Goal: Task Accomplishment & Management: Manage account settings

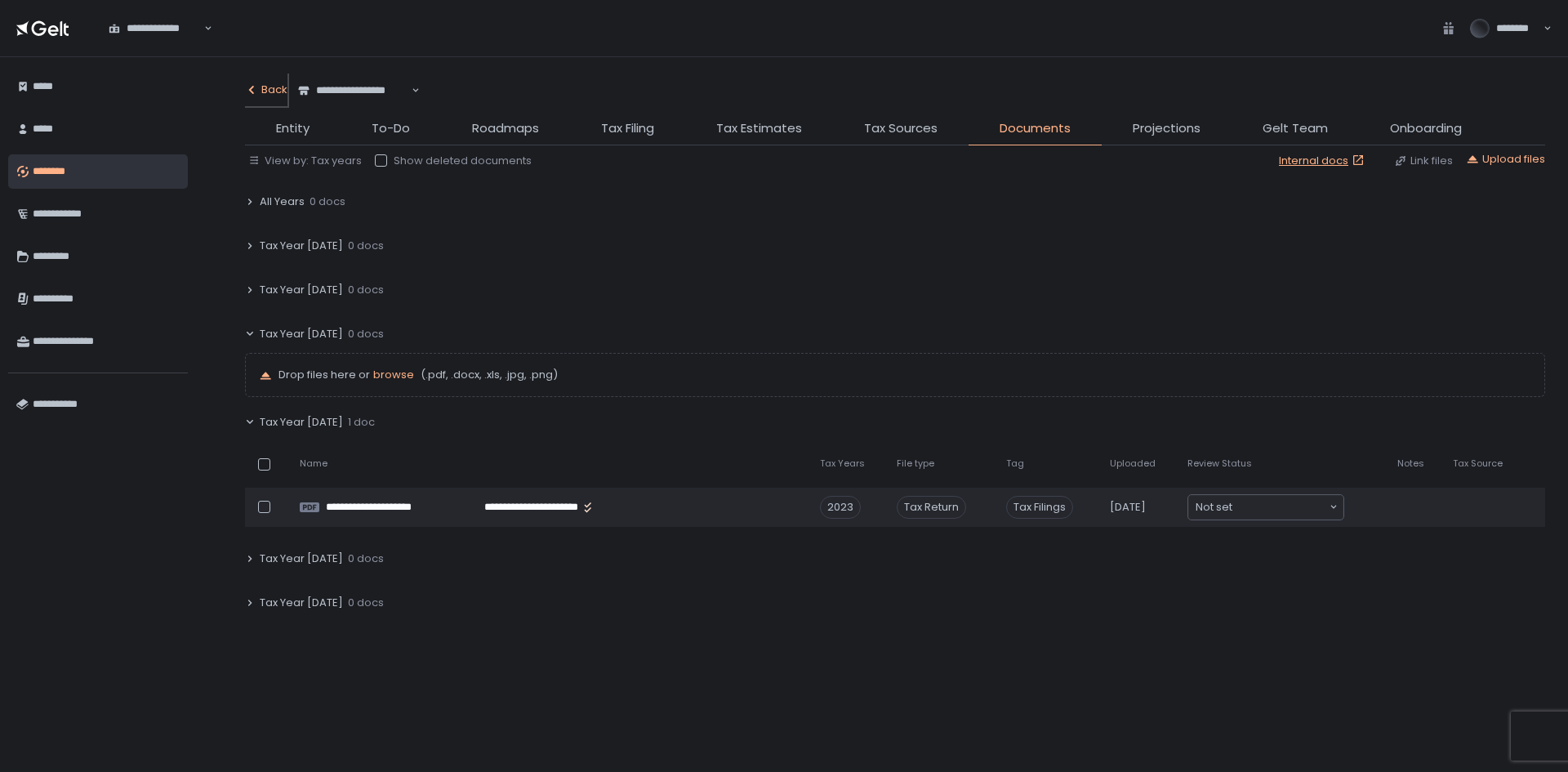
click at [262, 90] on div "Back" at bounding box center [267, 89] width 43 height 15
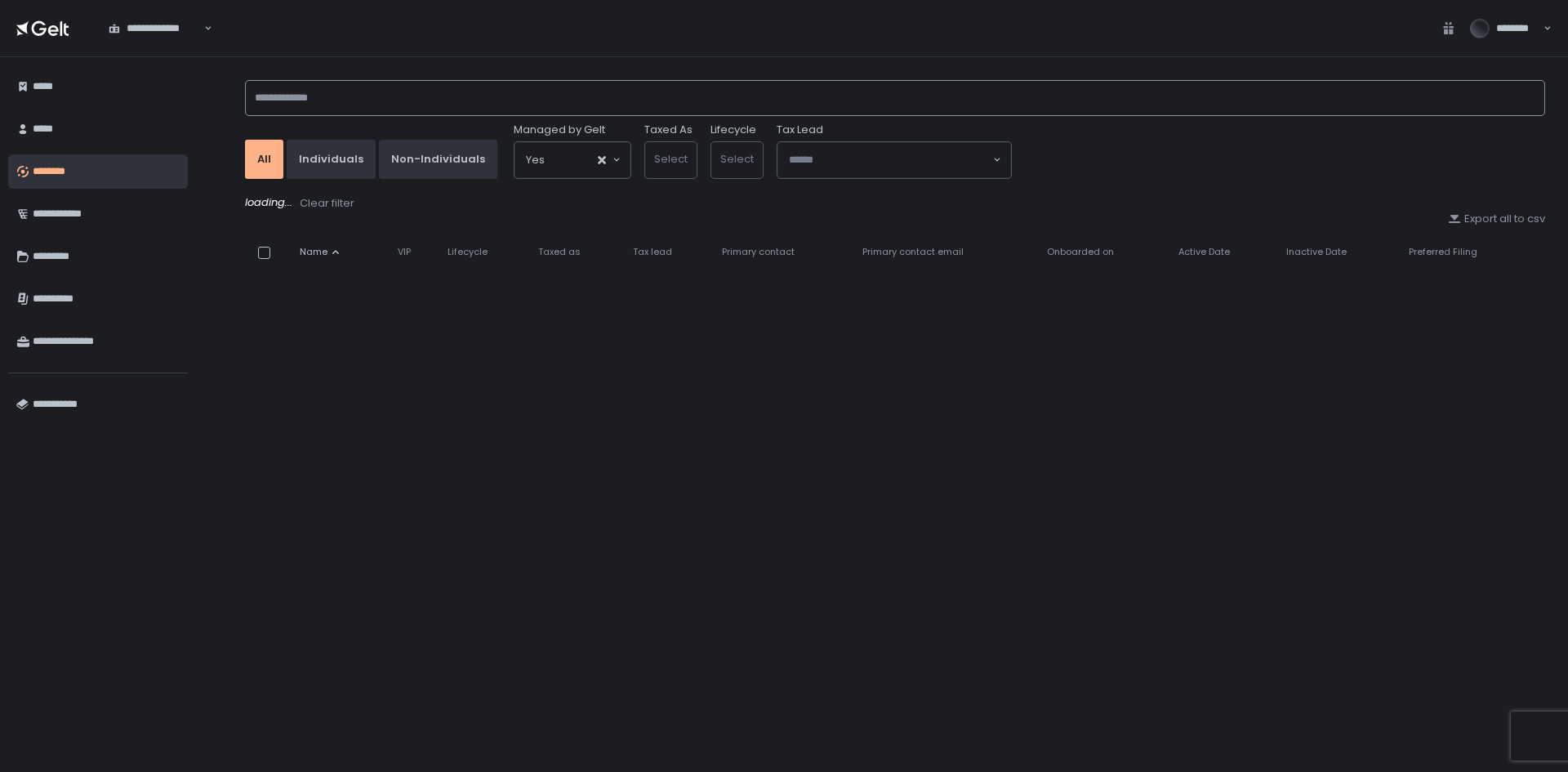
click at [319, 95] on input at bounding box center [896, 98] width 1300 height 36
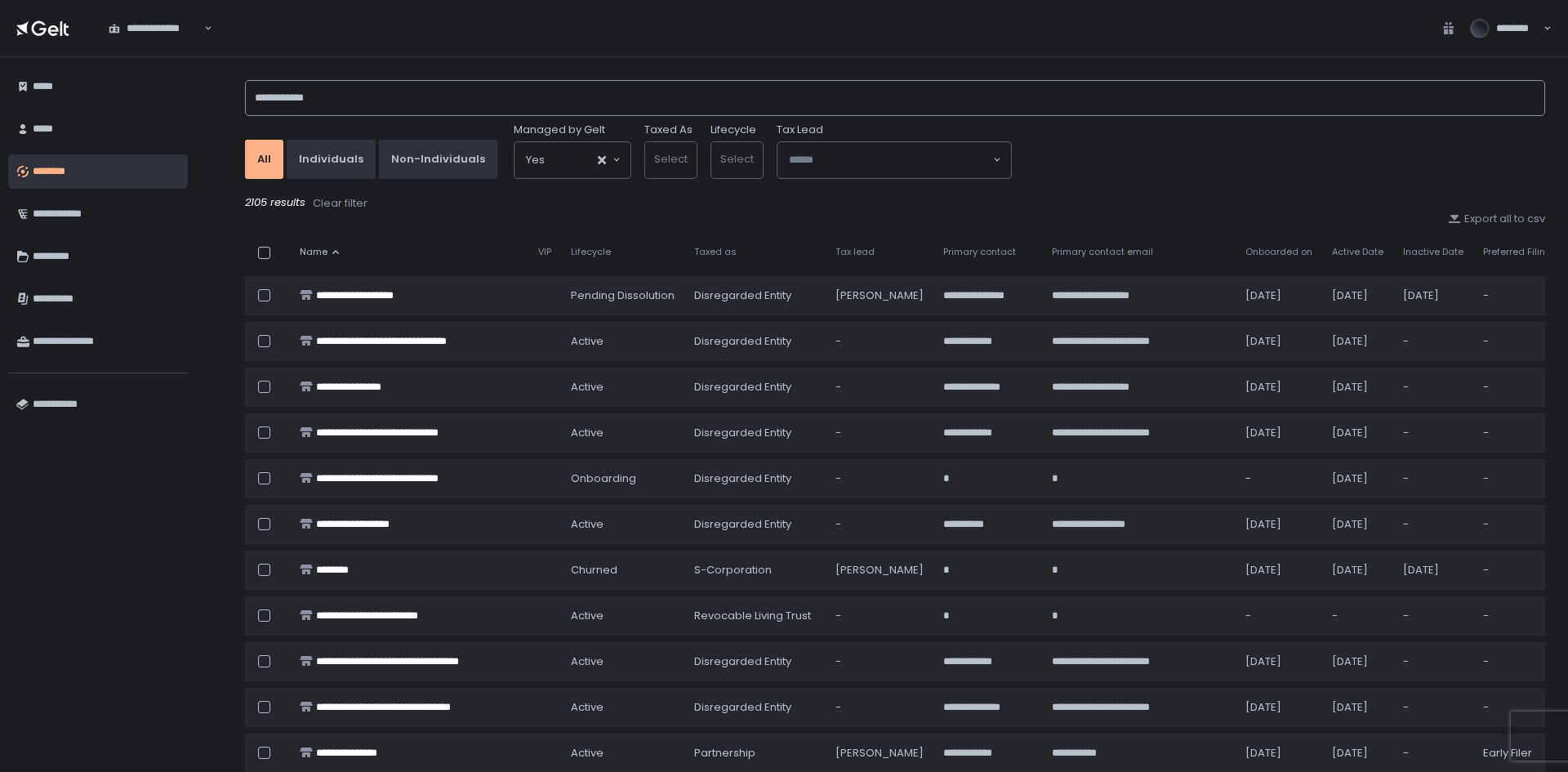
type input "**********"
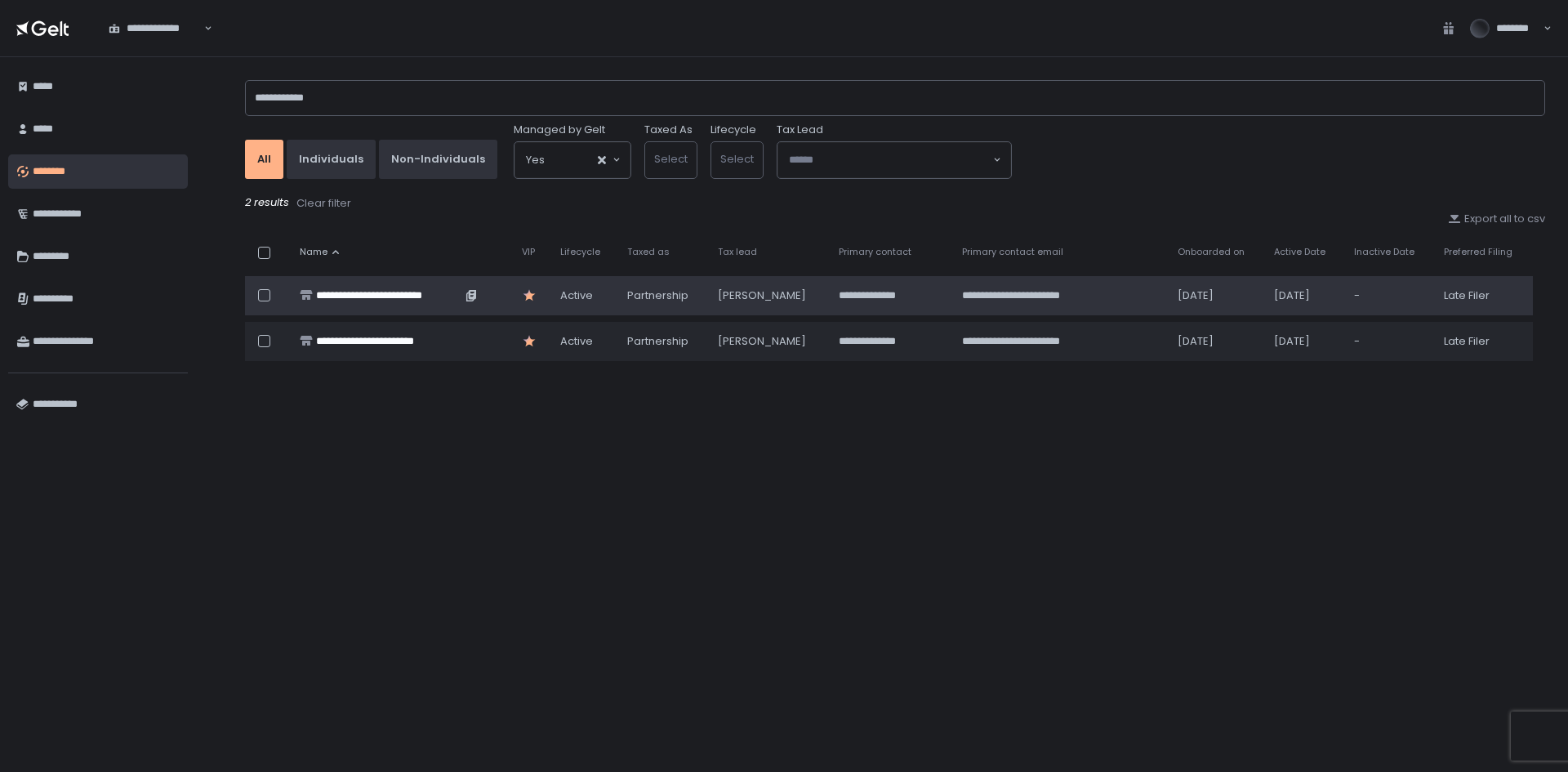
click at [377, 299] on div "**********" at bounding box center [388, 295] width 145 height 15
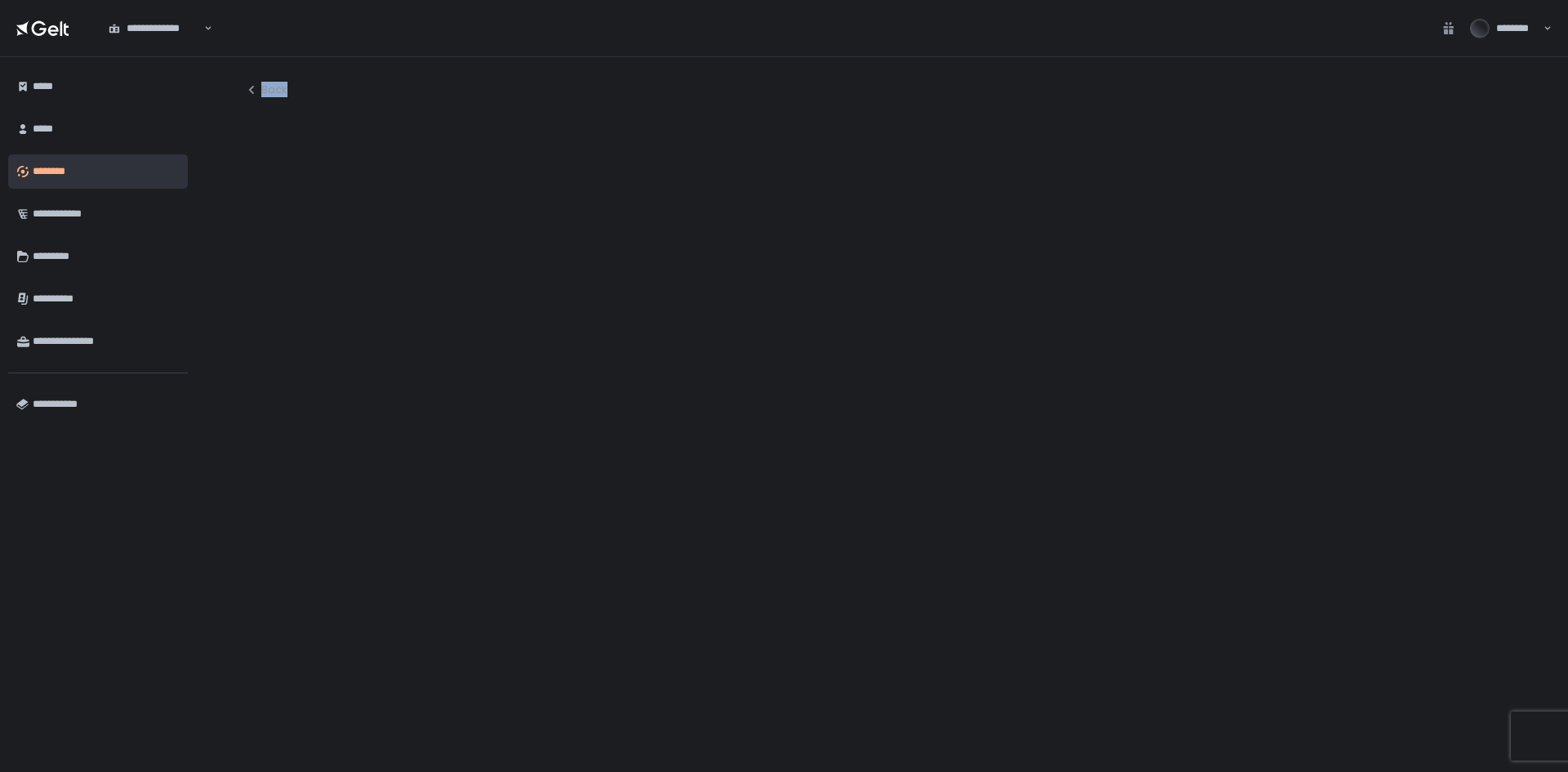
click at [377, 299] on div at bounding box center [896, 437] width 1300 height 636
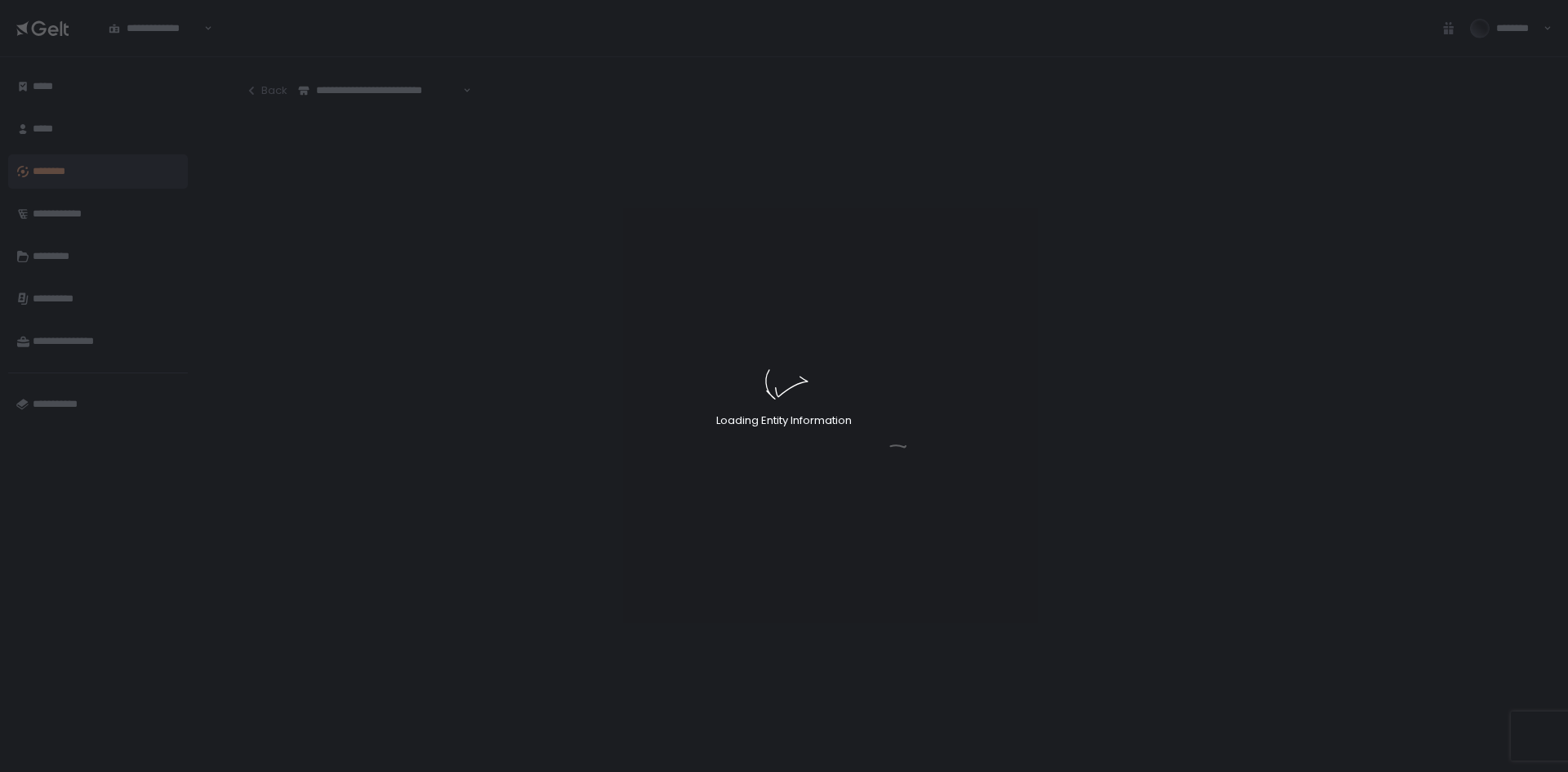
click at [378, 126] on div "Loading Entity Information" at bounding box center [784, 386] width 1568 height 772
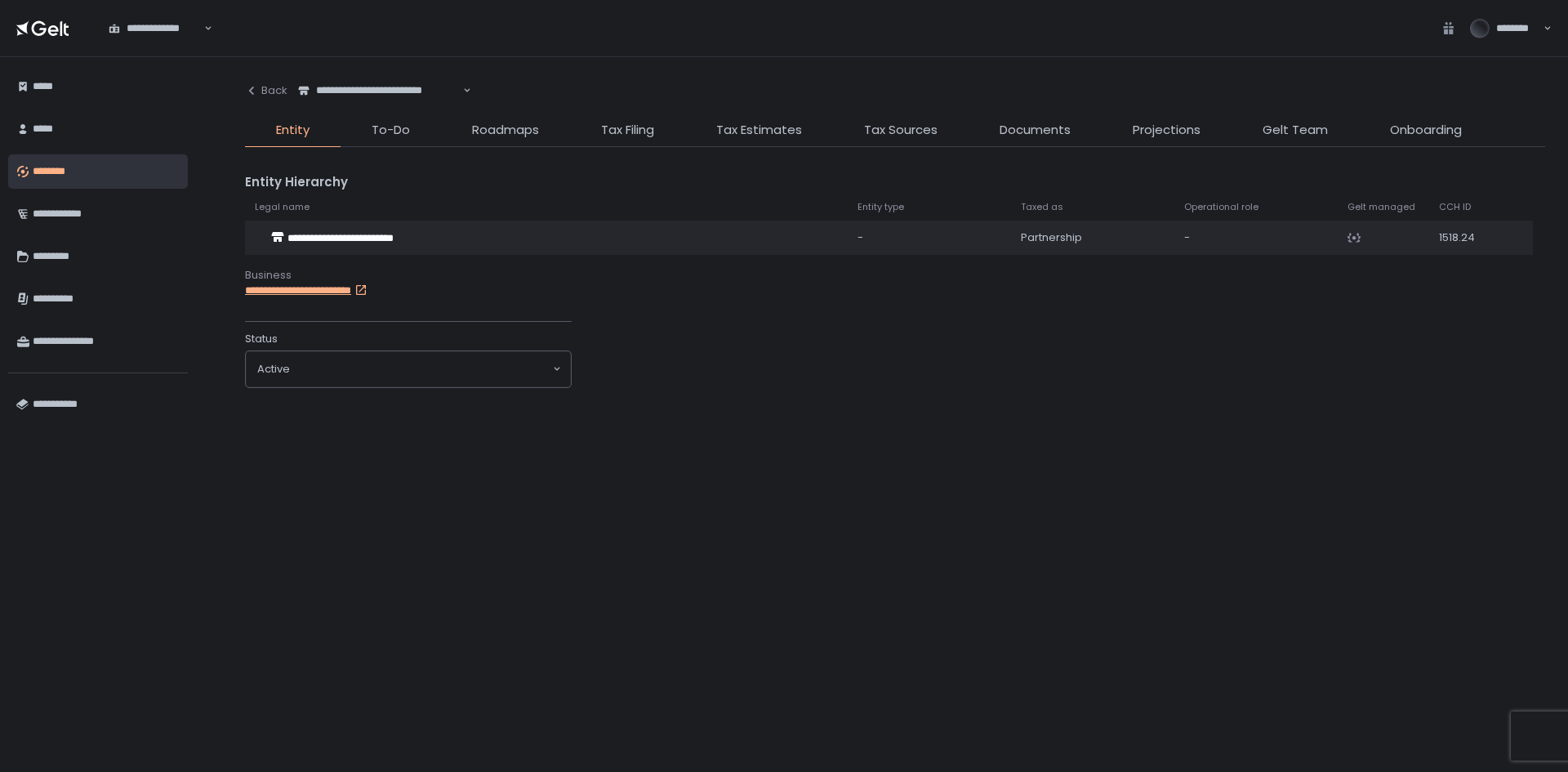
click at [1062, 117] on div "**********" at bounding box center [896, 414] width 1300 height 682
click at [1056, 124] on span "Documents" at bounding box center [1034, 130] width 71 height 19
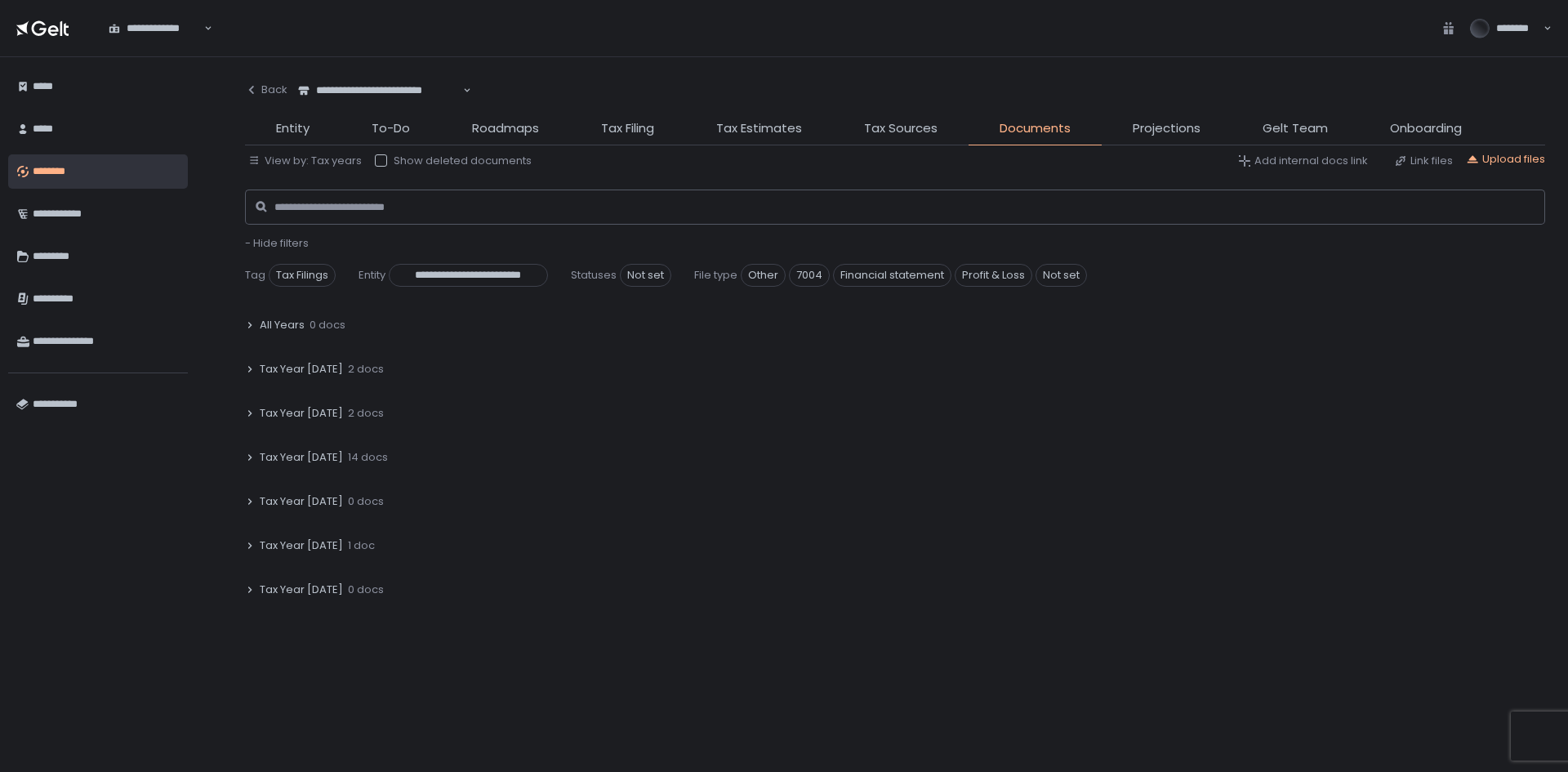
click at [246, 453] on icon at bounding box center [250, 457] width 9 height 9
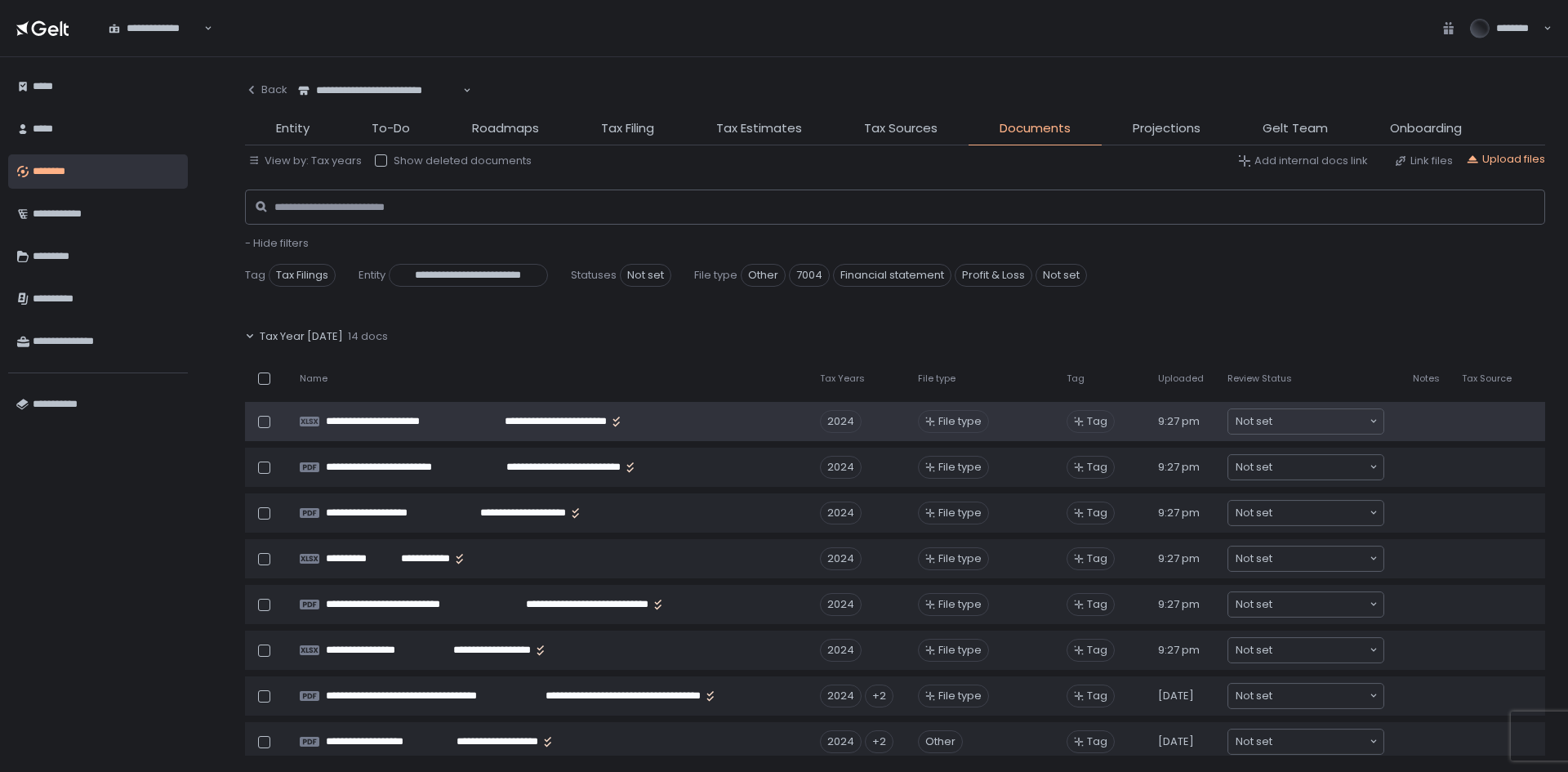
scroll to position [163, 0]
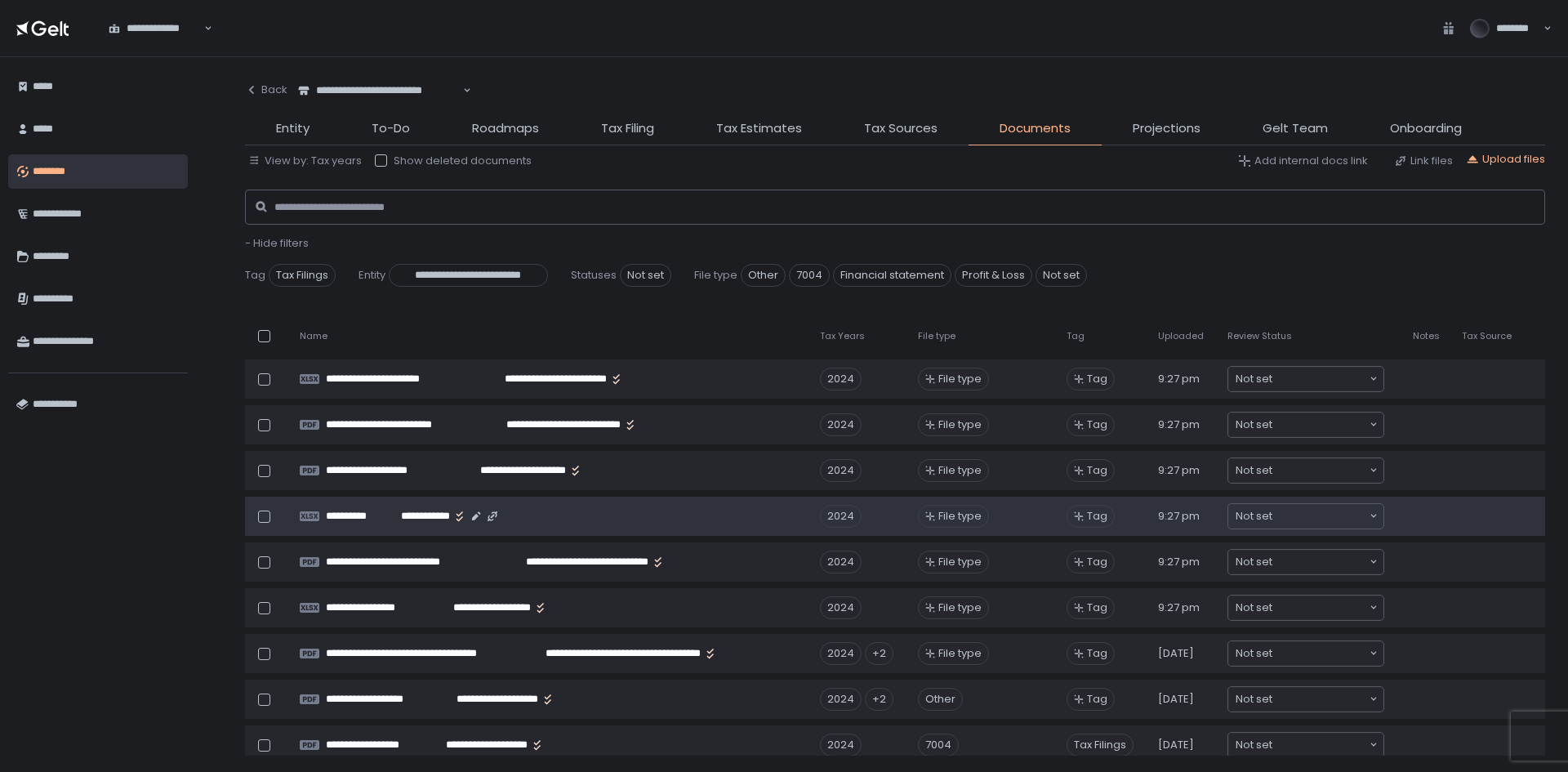
click at [615, 503] on td "**********" at bounding box center [550, 516] width 521 height 39
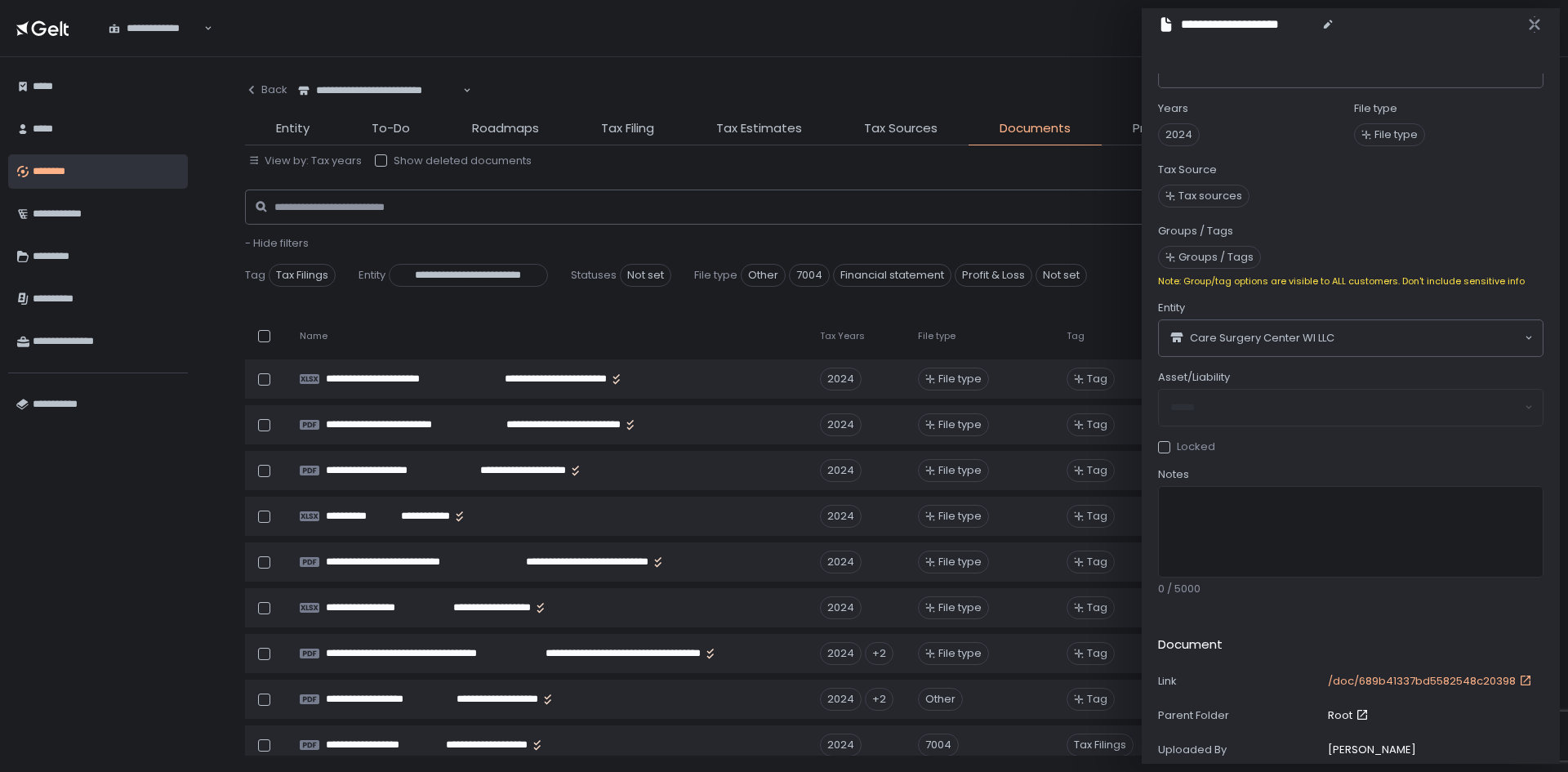
scroll to position [81, 0]
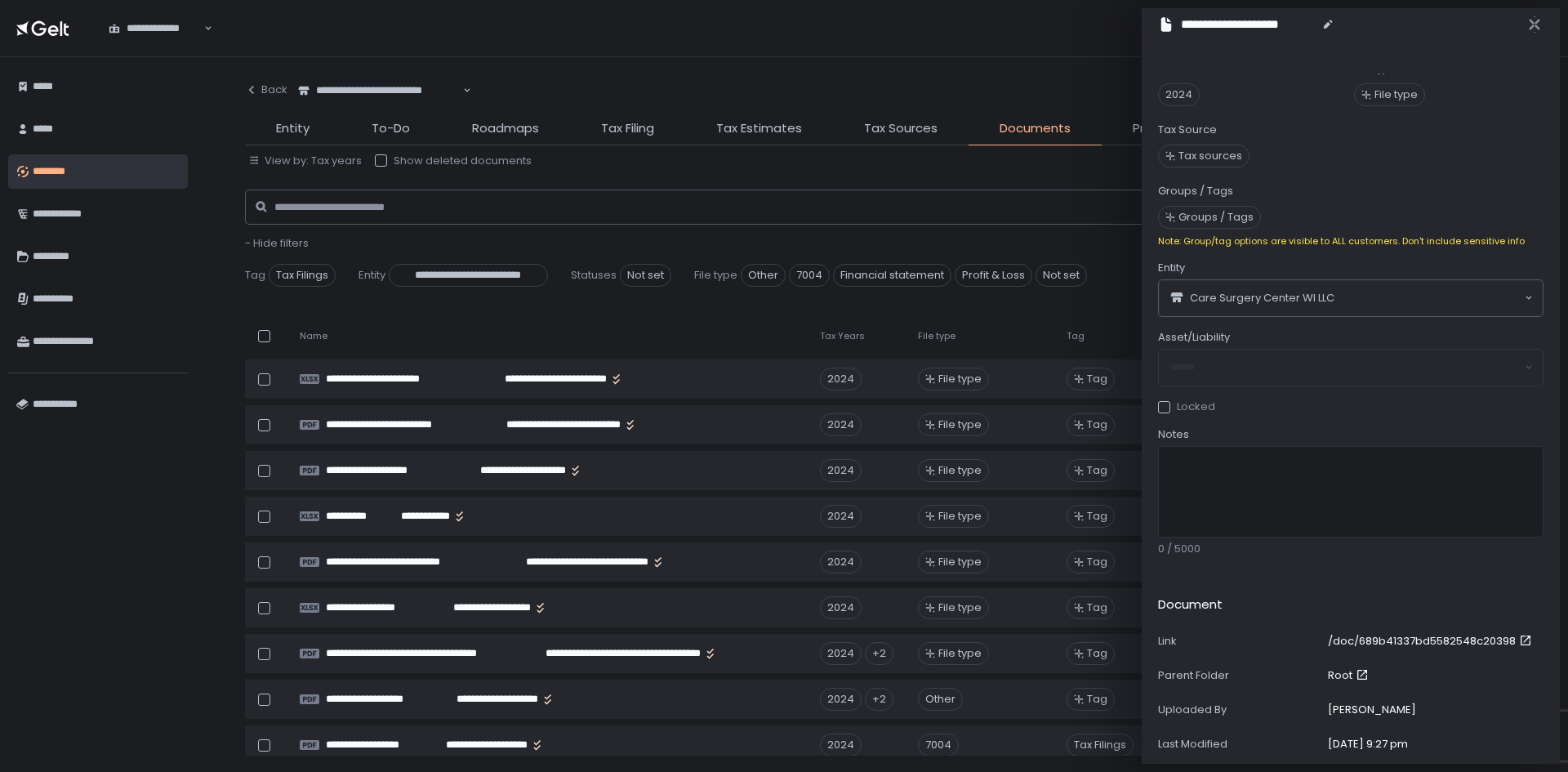
drag, startPoint x: 1479, startPoint y: 641, endPoint x: 1519, endPoint y: 631, distance: 41.2
click at [1521, 636] on icon at bounding box center [1525, 640] width 9 height 9
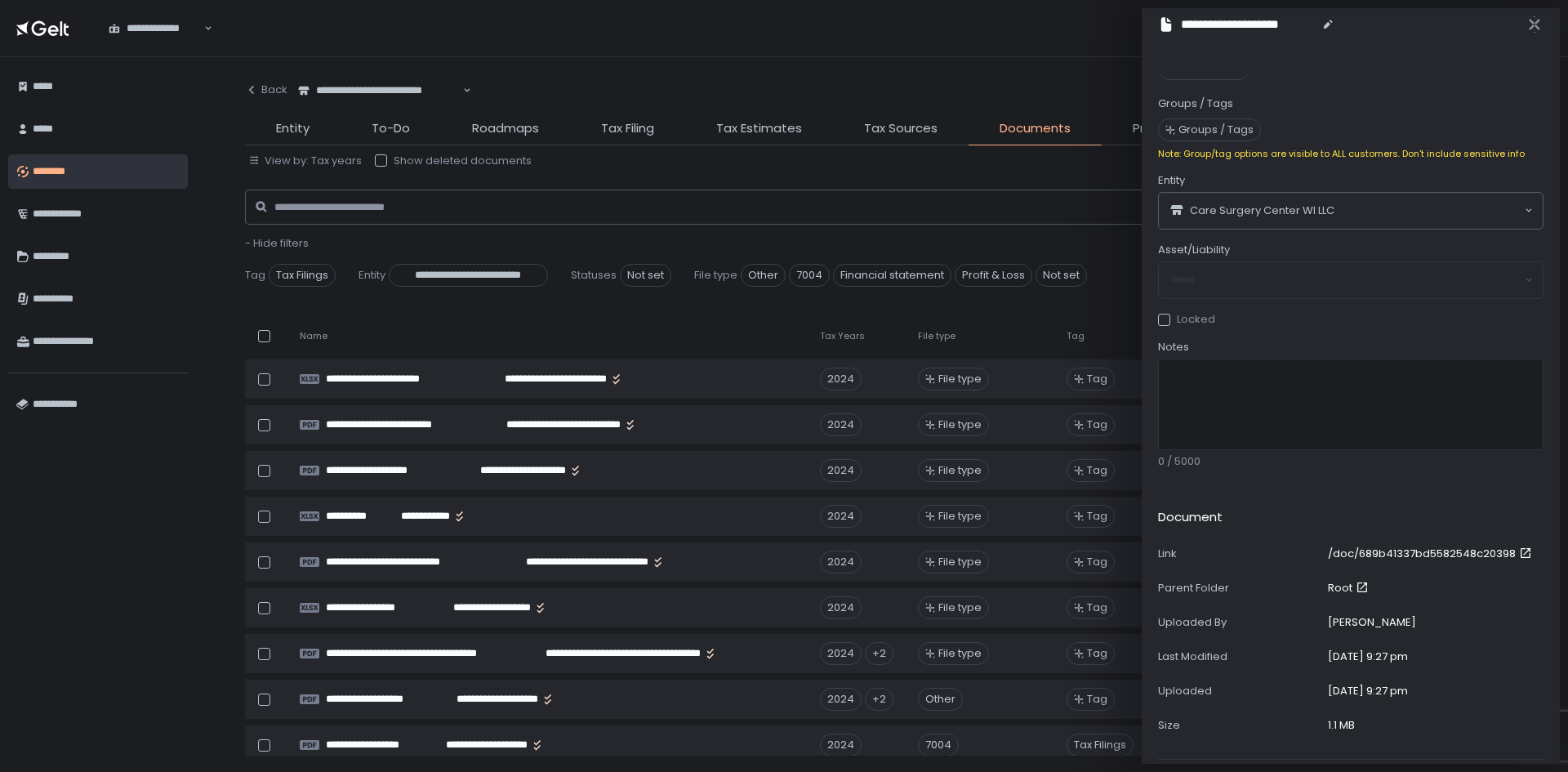
scroll to position [167, 0]
click at [1535, 19] on icon "button" at bounding box center [1535, 24] width 16 height 16
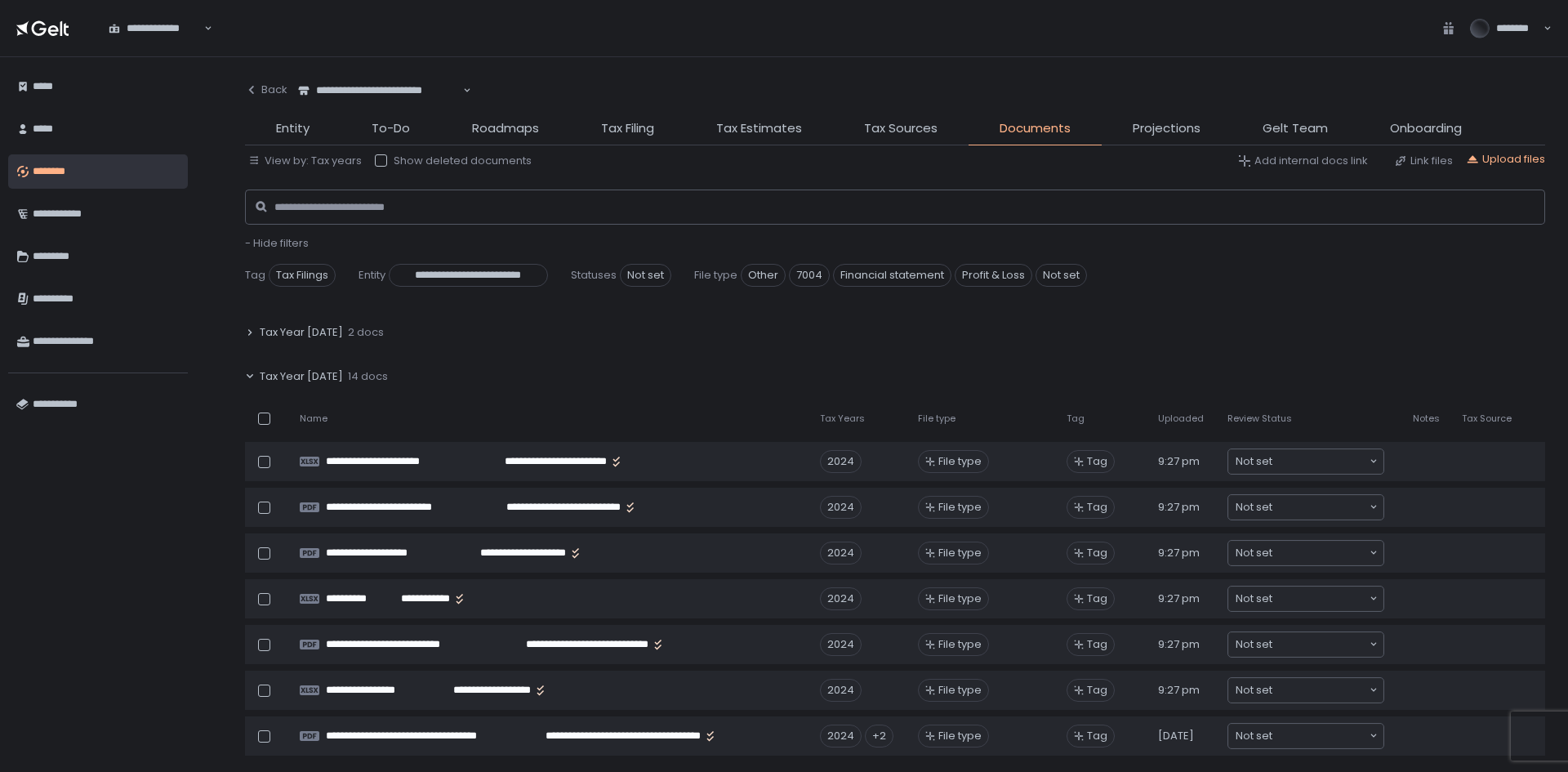
scroll to position [81, 0]
click at [1514, 162] on div "Upload files" at bounding box center [1505, 159] width 79 height 15
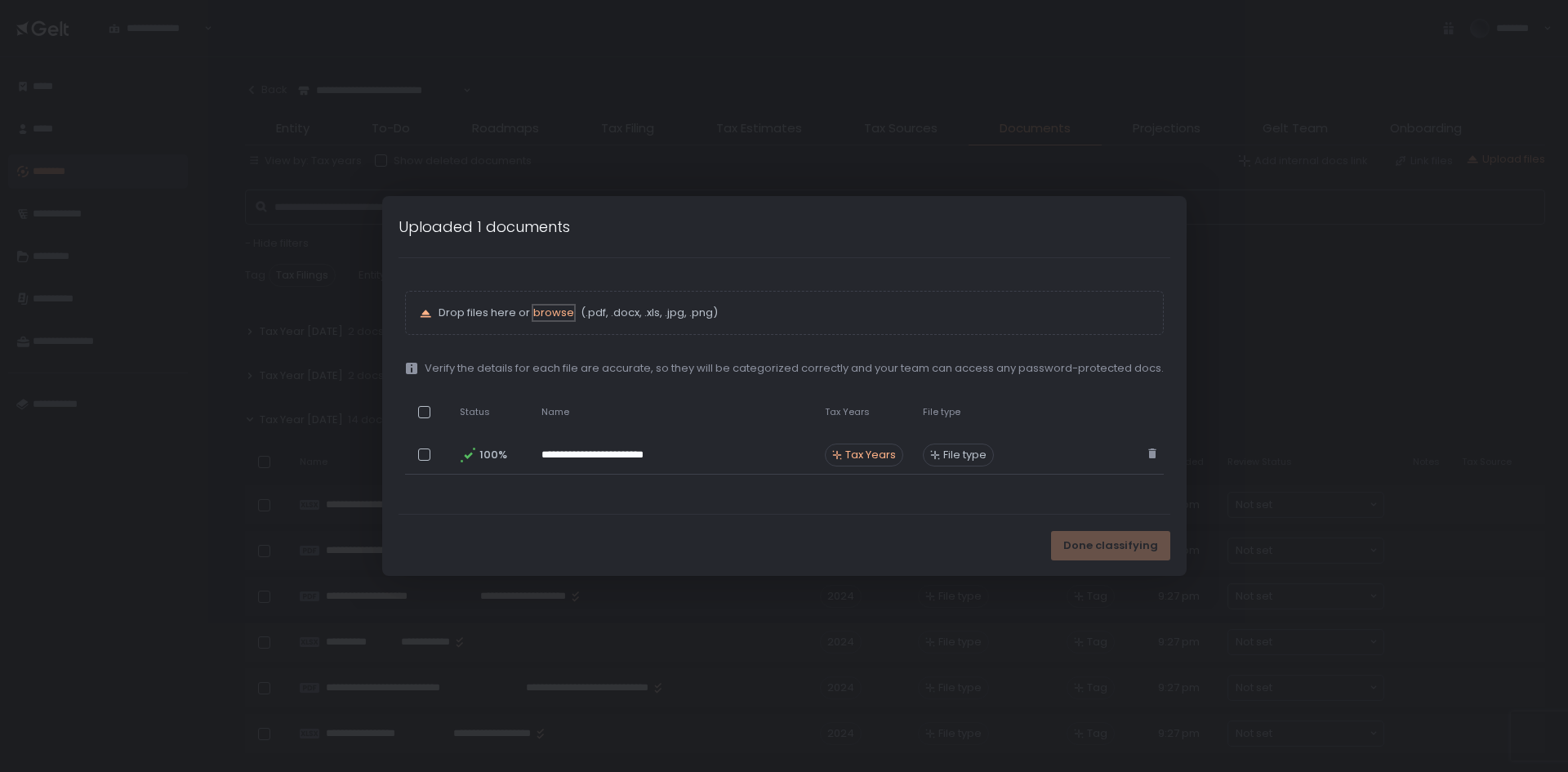
scroll to position [126, 0]
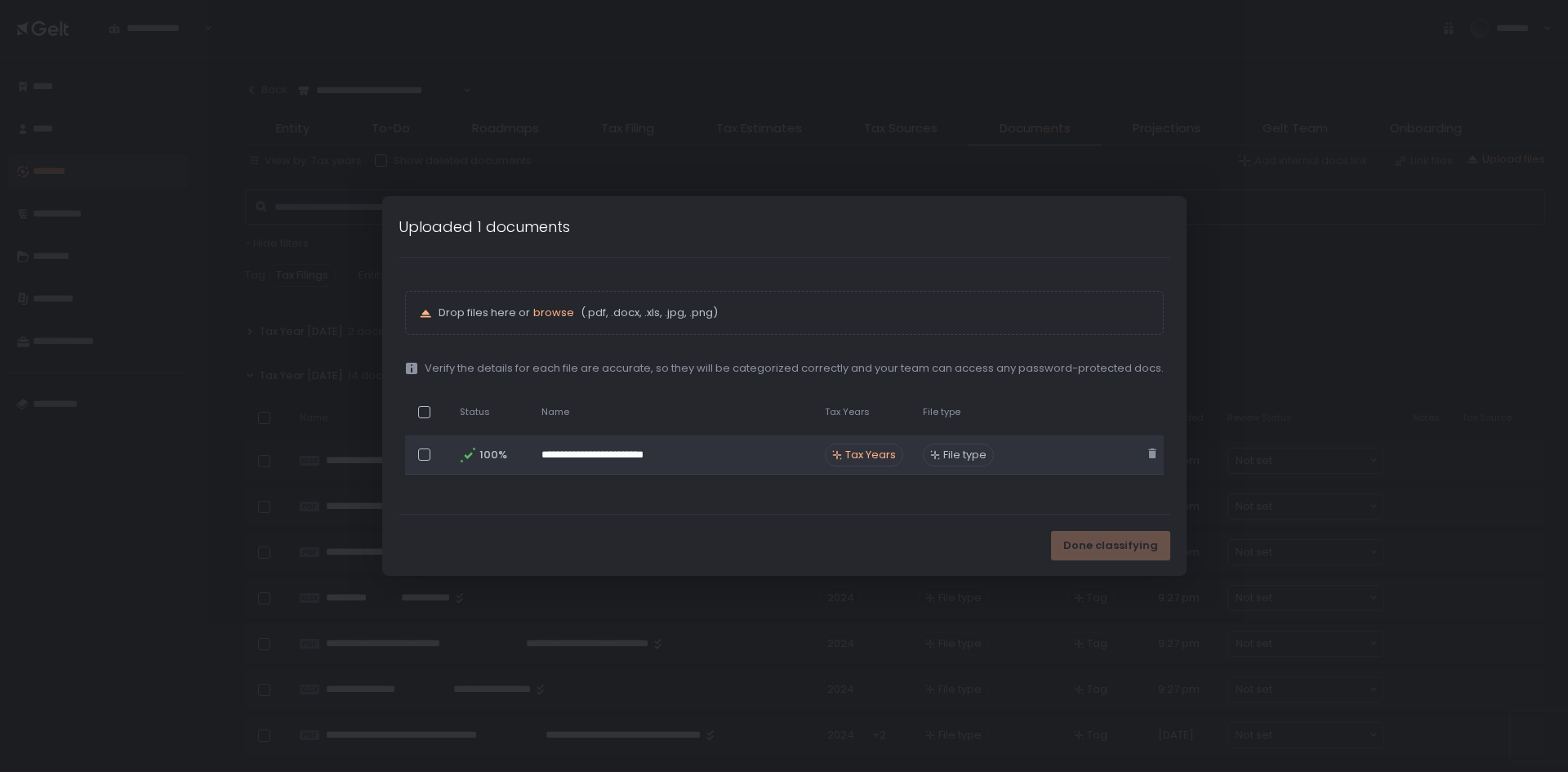
click at [879, 462] on div "Tax Years" at bounding box center [864, 455] width 78 height 23
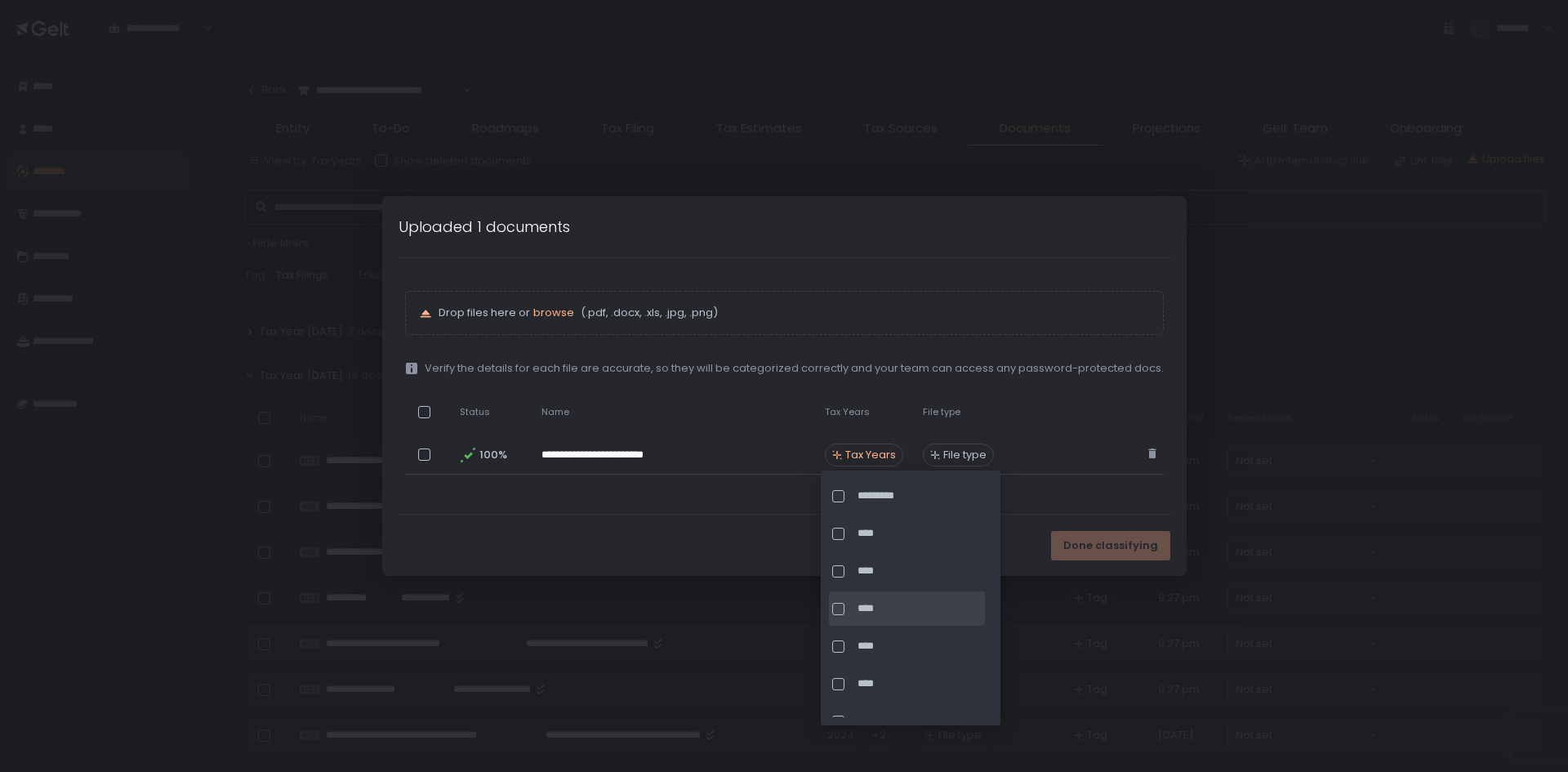
click at [889, 603] on span "****" at bounding box center [920, 608] width 124 height 15
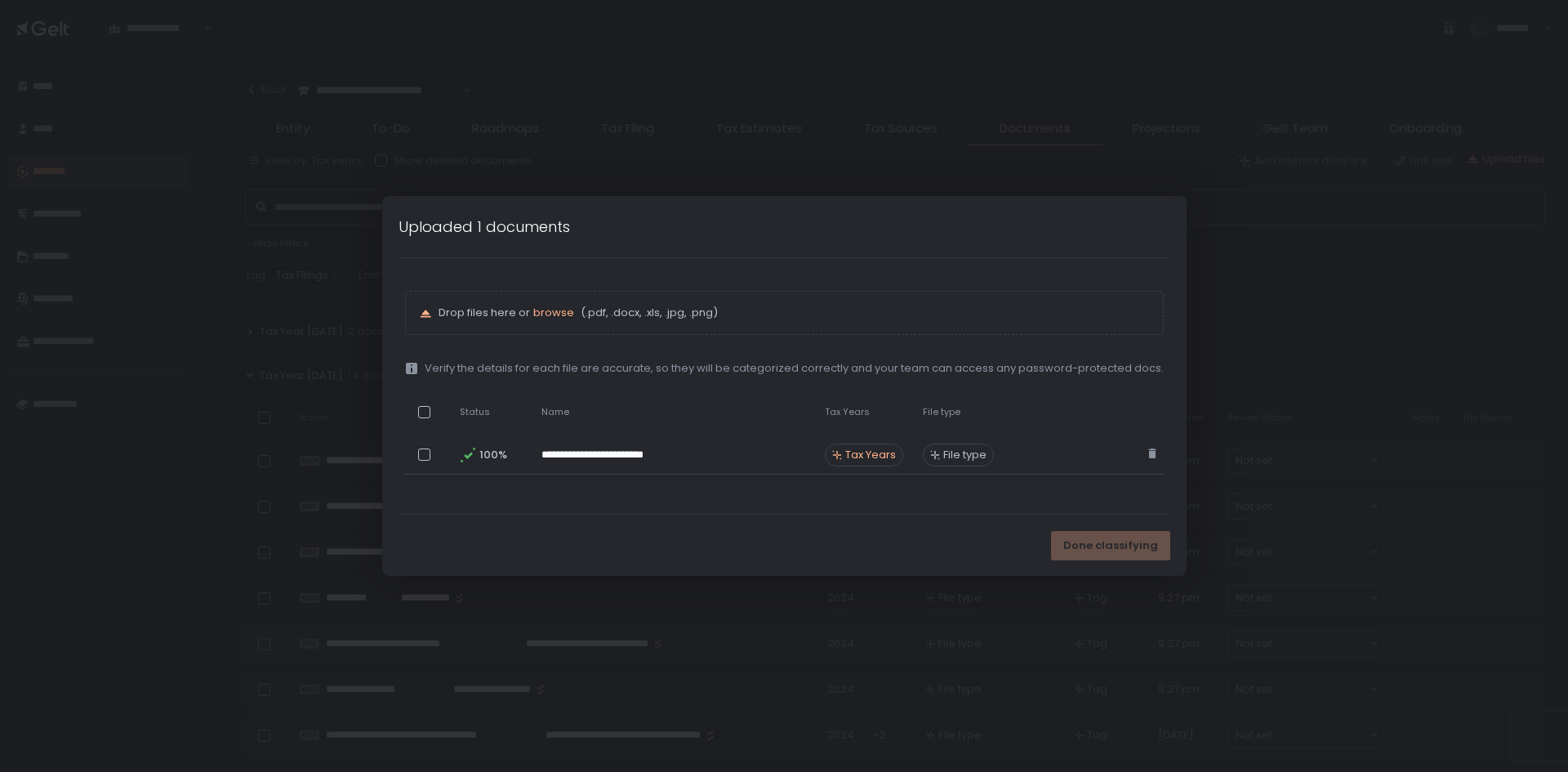
click at [558, 516] on div "Done classifying" at bounding box center [785, 545] width 805 height 61
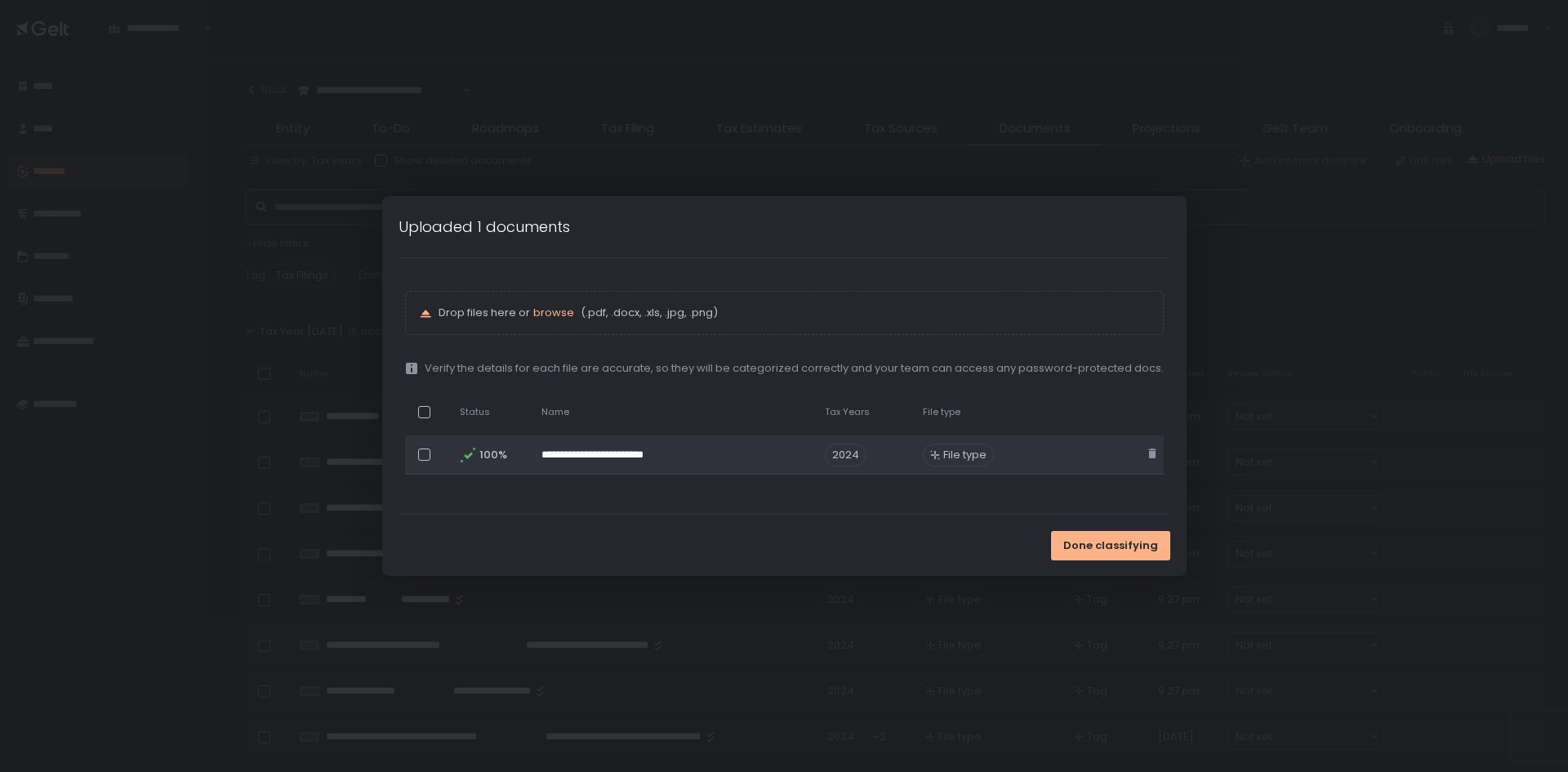
scroll to position [81, 0]
click at [421, 453] on div at bounding box center [425, 455] width 12 height 12
drag, startPoint x: 1108, startPoint y: 540, endPoint x: 1034, endPoint y: 535, distance: 74.2
click at [1107, 540] on span "Done classifying" at bounding box center [1111, 545] width 94 height 15
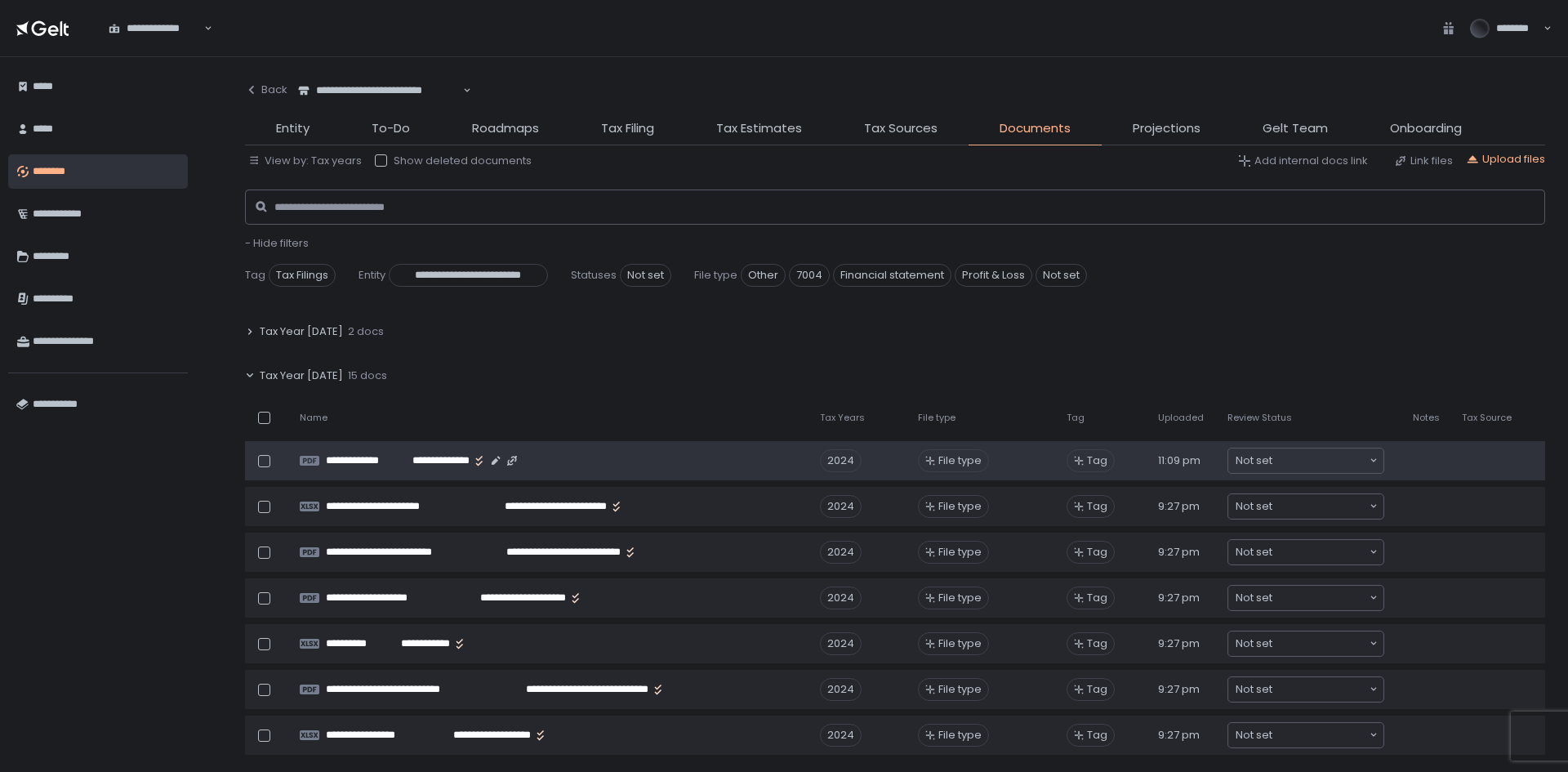
click at [911, 462] on td "File type" at bounding box center [982, 461] width 148 height 39
